Goal: Information Seeking & Learning: Learn about a topic

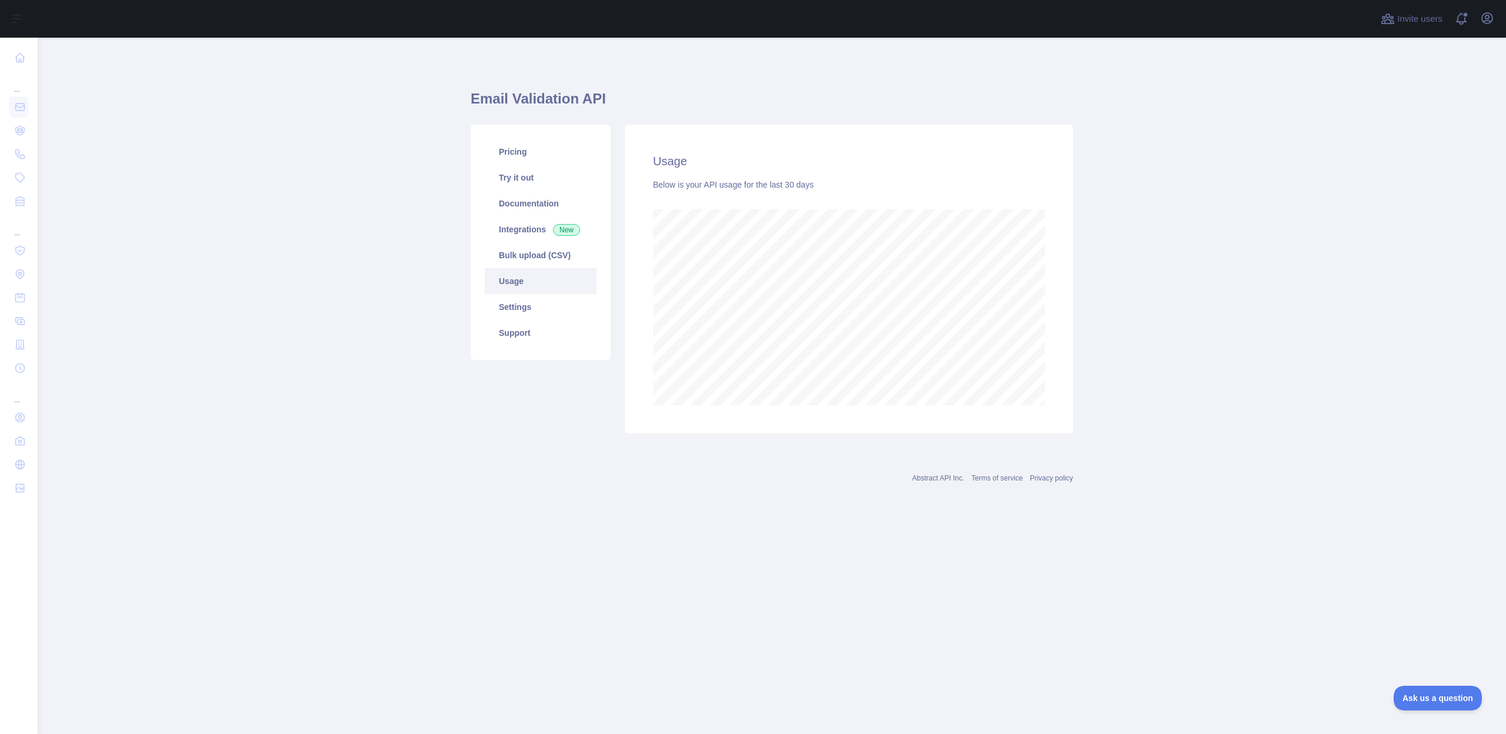
scroll to position [696, 1468]
click at [1138, 321] on main "Email Validation API Pricing Try it out Documentation Integrations New Bulk upl…" at bounding box center [772, 386] width 1468 height 696
click at [1086, 234] on main "Email Validation API Pricing Try it out Documentation Integrations New Bulk upl…" at bounding box center [772, 386] width 1468 height 696
click at [466, 547] on main "Email Validation API Pricing Try it out Documentation Integrations New Bulk upl…" at bounding box center [772, 386] width 1468 height 696
click at [468, 545] on main "Email Validation API Pricing Try it out Documentation Integrations New Bulk upl…" at bounding box center [772, 386] width 1468 height 696
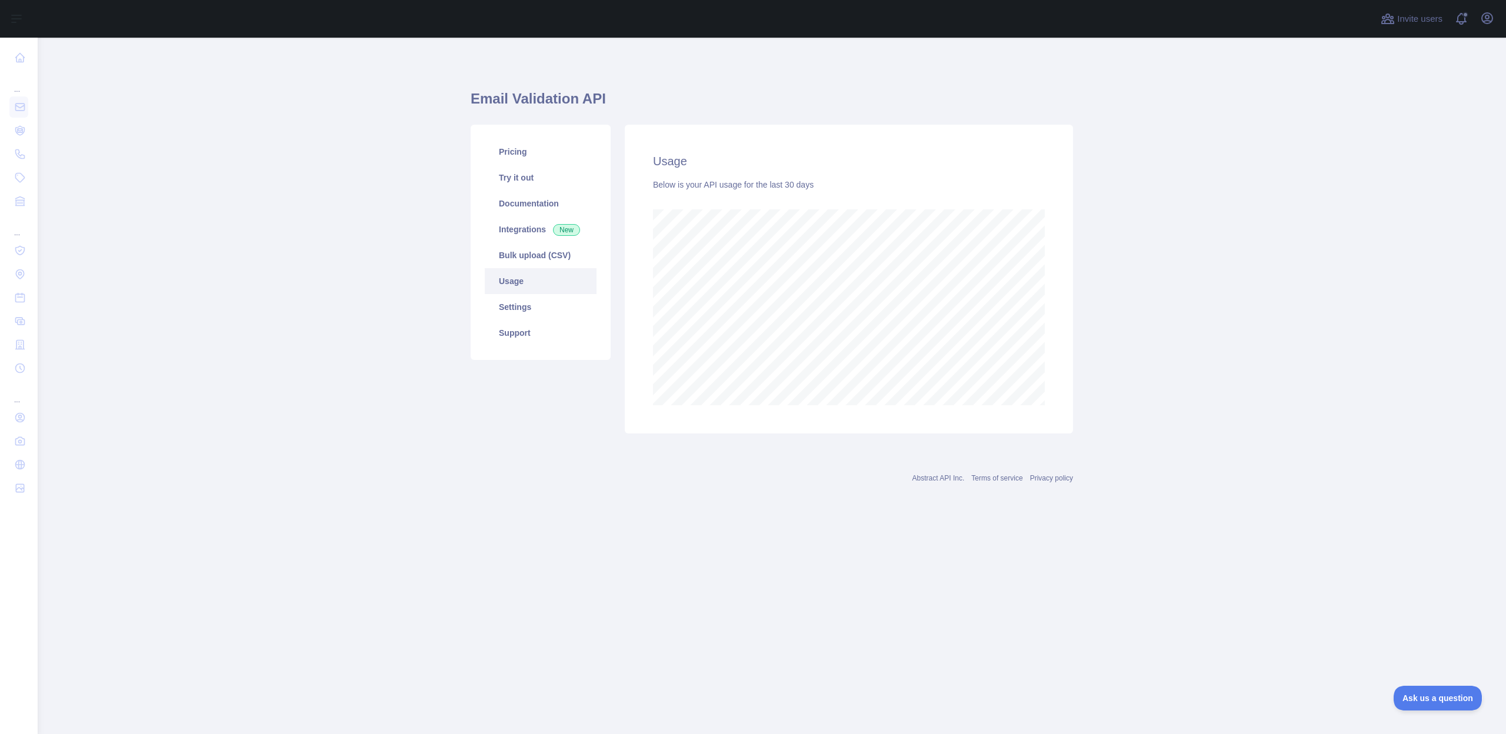
click at [468, 545] on main "Email Validation API Pricing Try it out Documentation Integrations New Bulk upl…" at bounding box center [772, 386] width 1468 height 696
click at [514, 235] on link "Integrations New" at bounding box center [541, 229] width 112 height 26
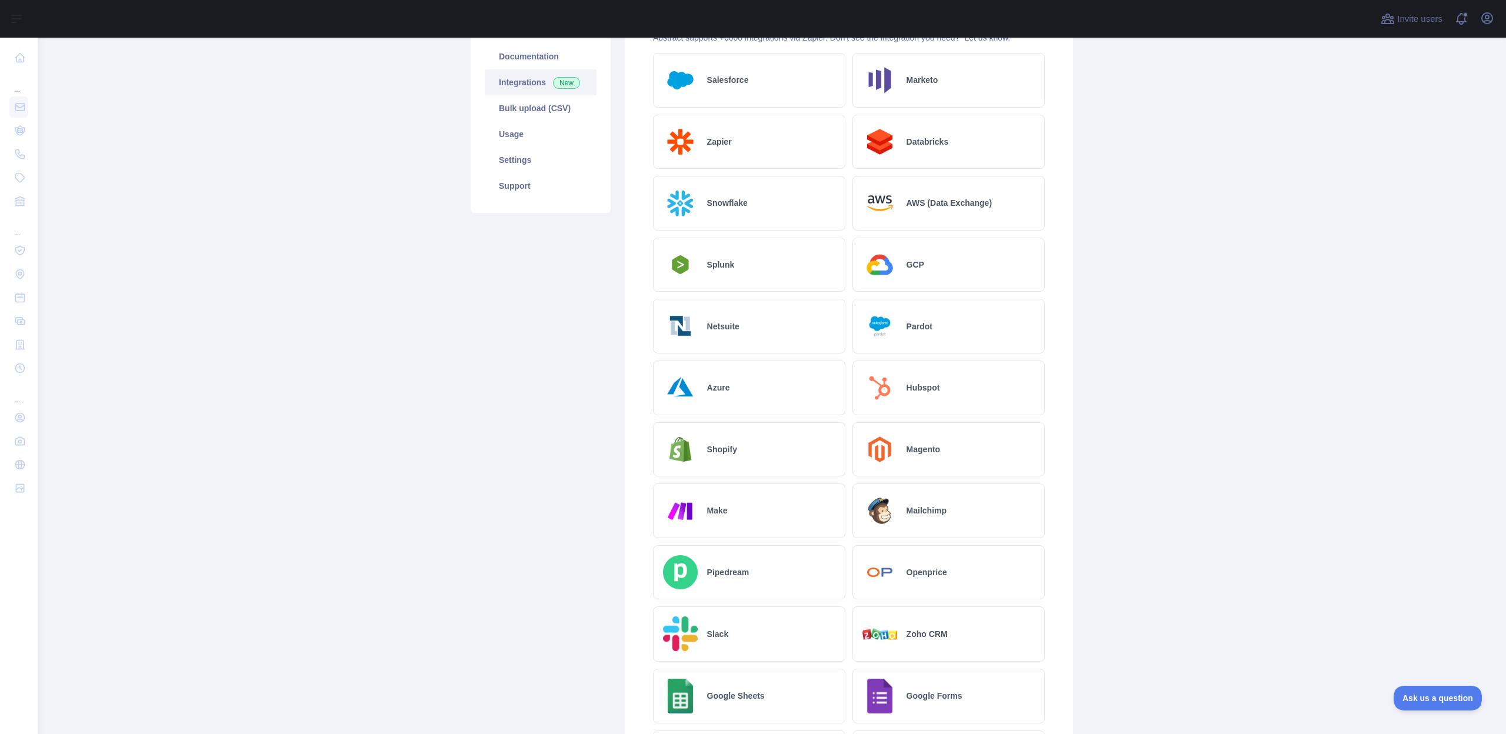
scroll to position [160, 0]
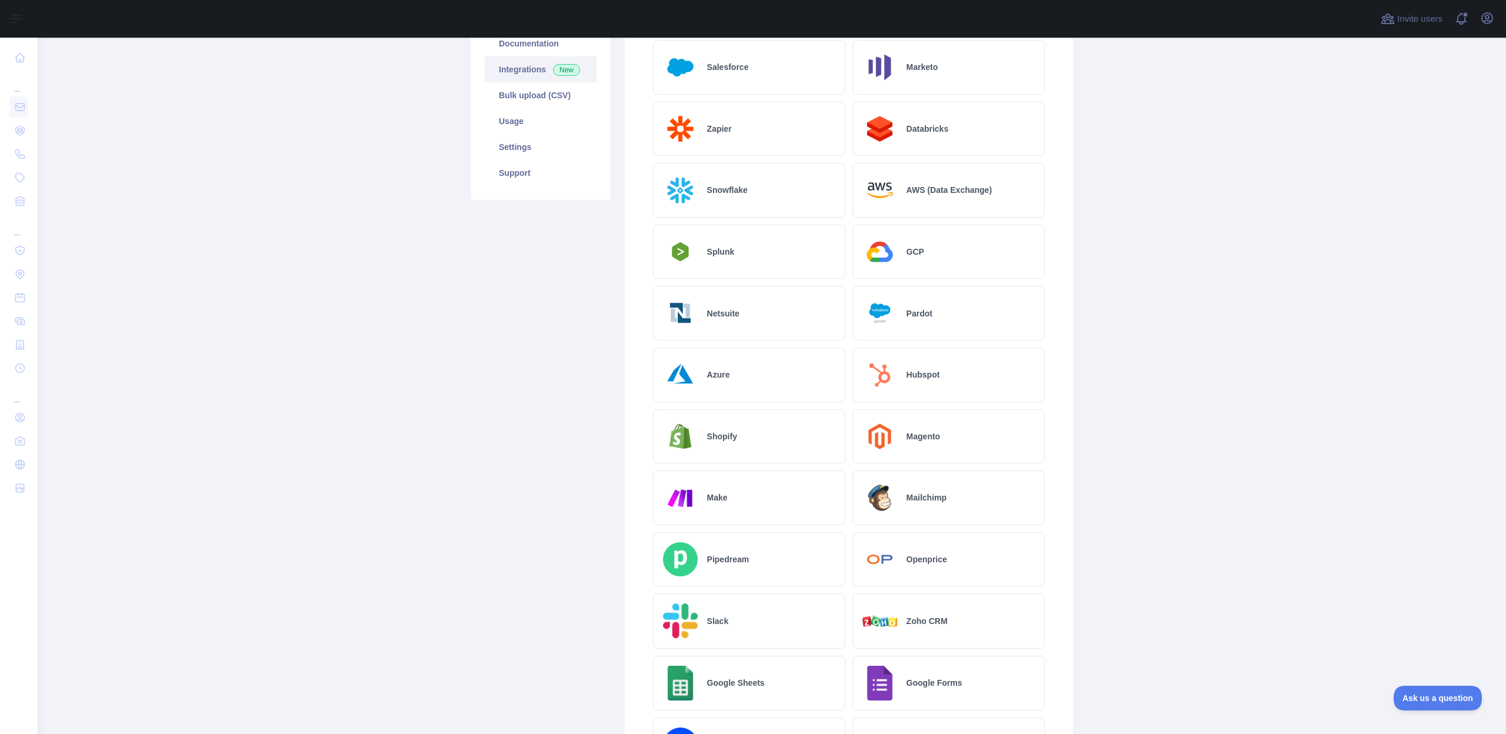
click at [368, 388] on main "Email Validation API Pricing Try it out Documentation Integrations New Bulk upl…" at bounding box center [772, 386] width 1468 height 696
